Goal: Task Accomplishment & Management: Manage account settings

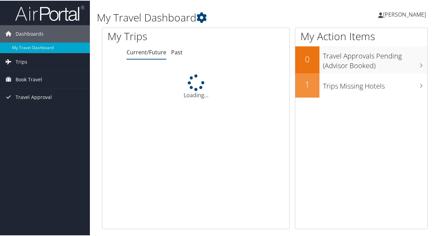
click at [395, 20] on link "[PERSON_NAME]" at bounding box center [405, 13] width 55 height 21
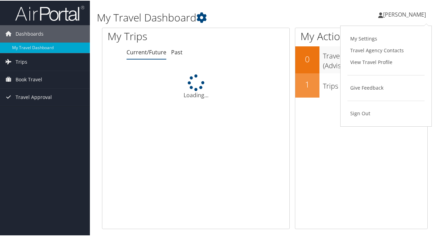
click at [395, 20] on link "[PERSON_NAME]" at bounding box center [405, 13] width 55 height 21
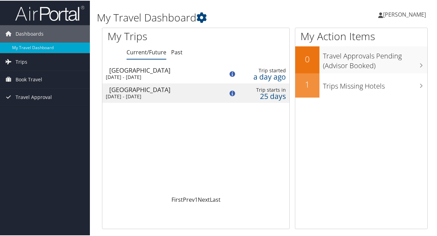
click at [393, 11] on span "[PERSON_NAME]" at bounding box center [404, 14] width 43 height 8
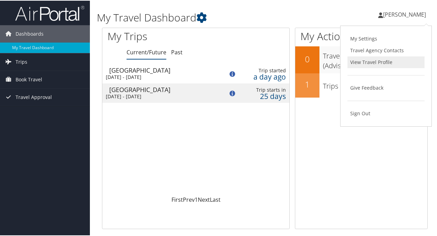
click at [378, 64] on link "View Travel Profile" at bounding box center [386, 62] width 77 height 12
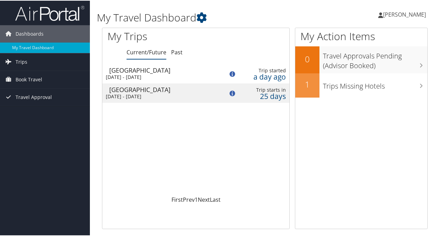
click at [170, 72] on div "Salt Lake City" at bounding box center [163, 69] width 108 height 6
